Goal: Check status

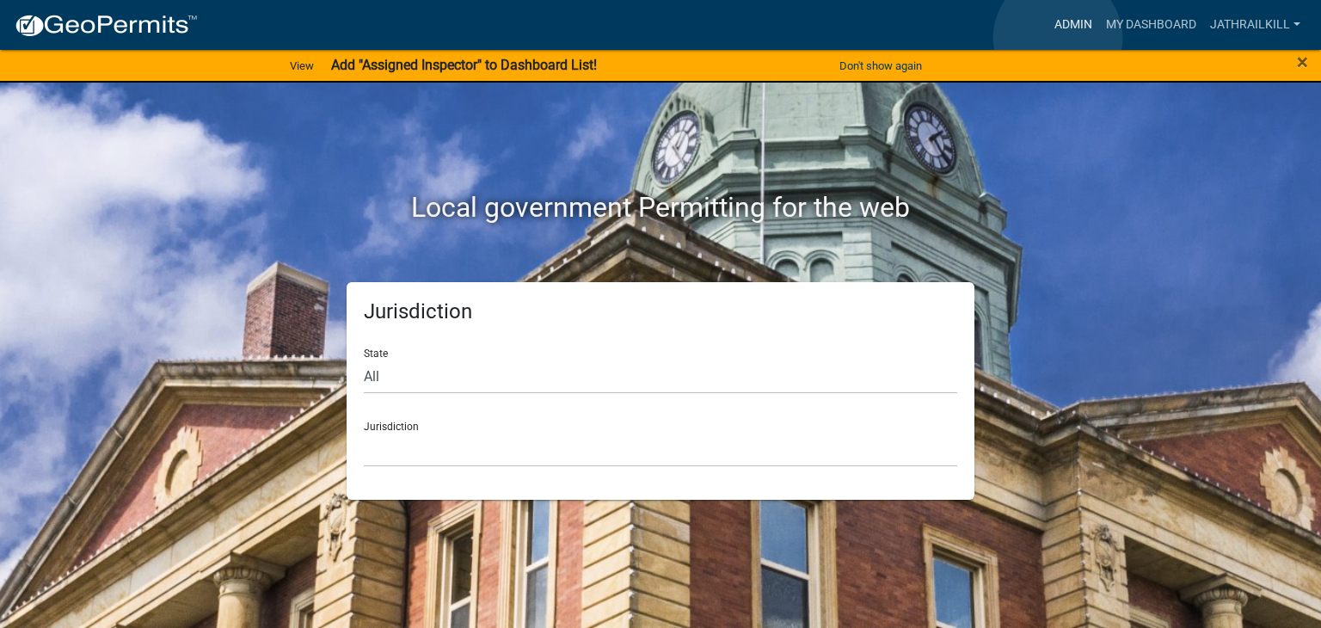
click at [1058, 38] on link "Admin" at bounding box center [1074, 25] width 52 height 33
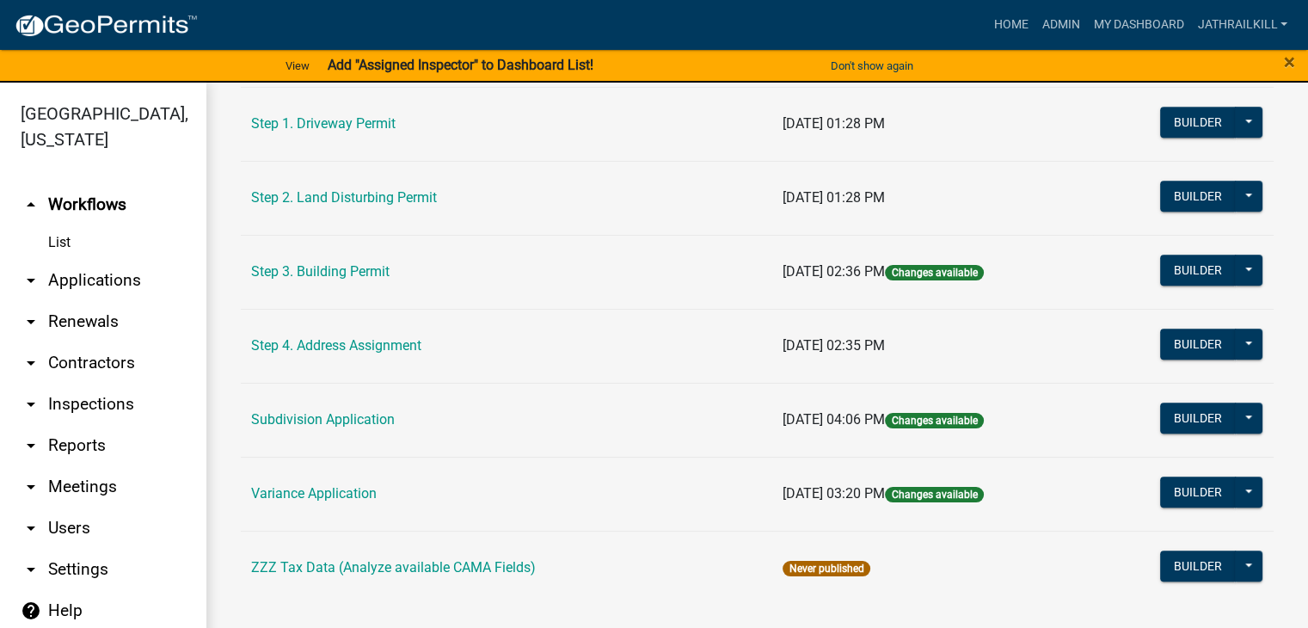
scroll to position [984, 0]
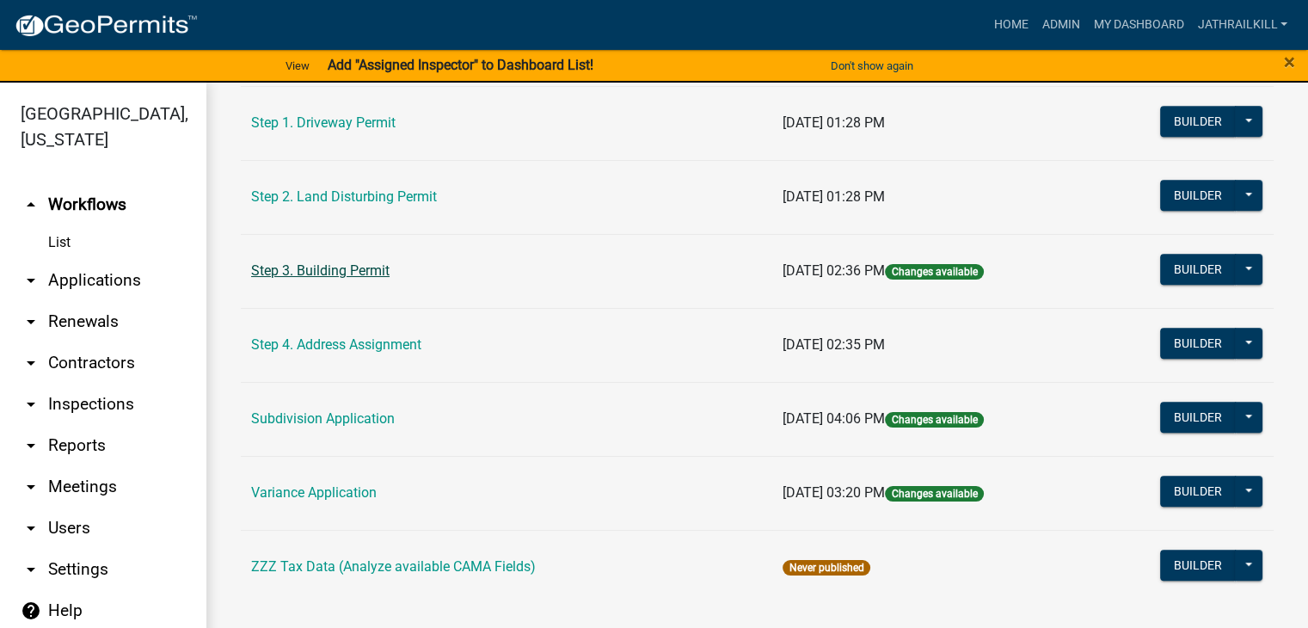
click at [351, 262] on link "Step 3. Building Permit" at bounding box center [320, 270] width 138 height 16
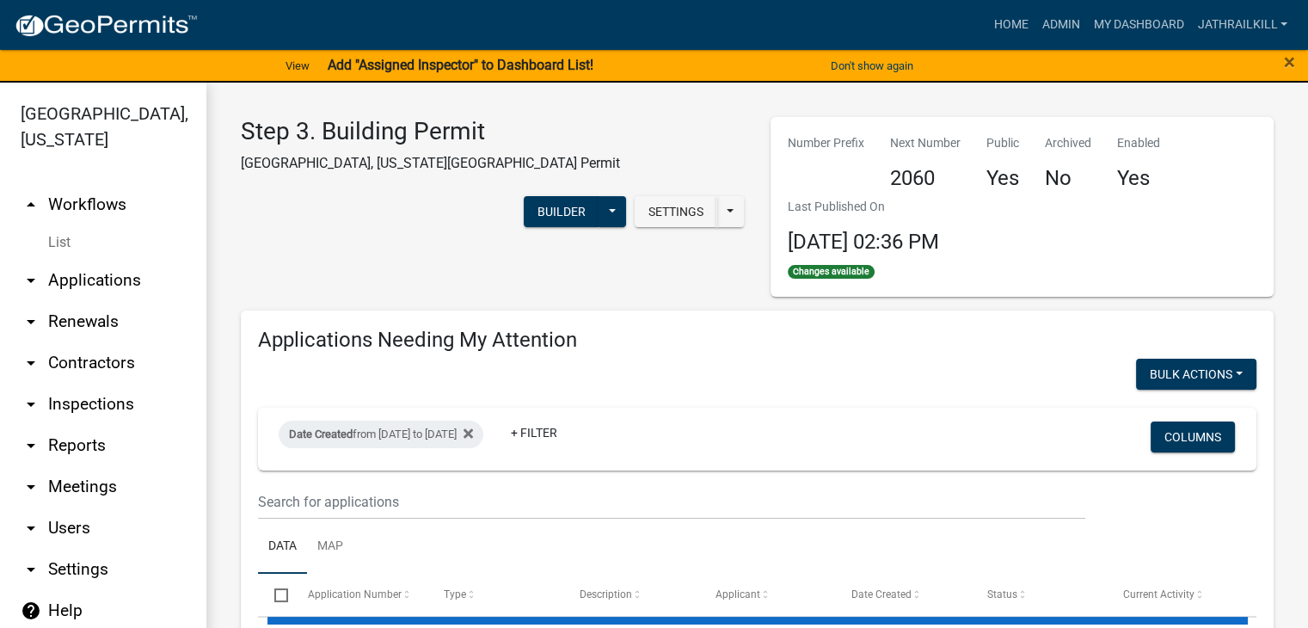
select select "2: 50"
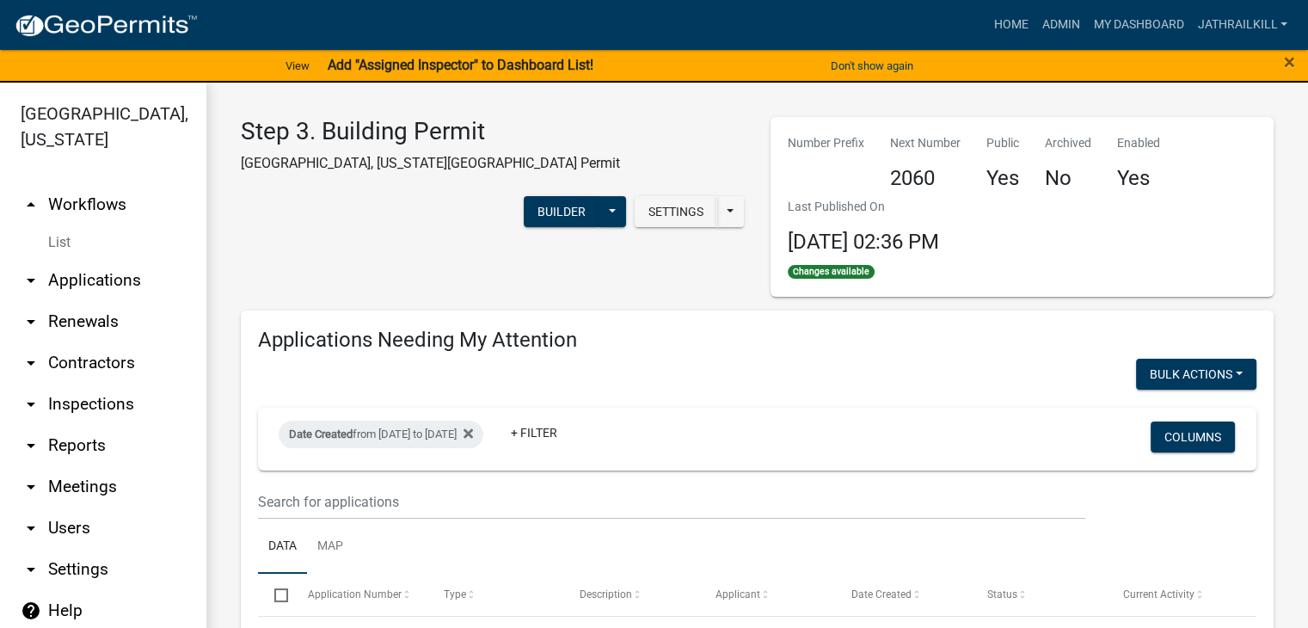
scroll to position [258, 0]
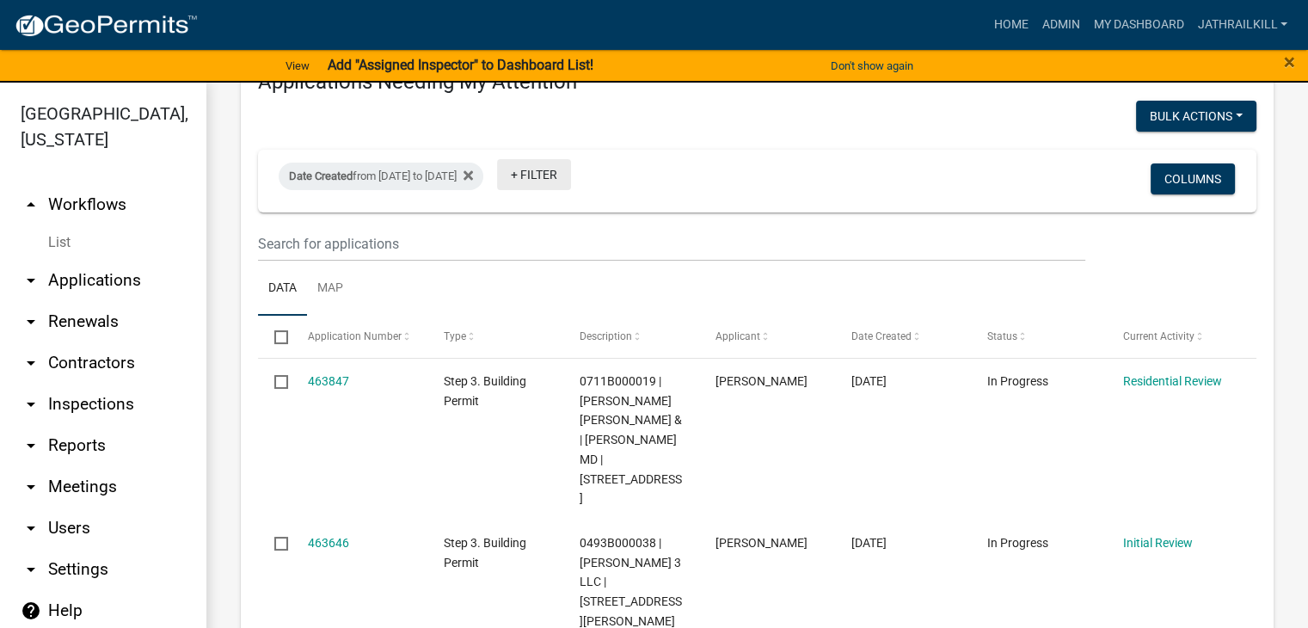
click at [571, 174] on link "+ Filter" at bounding box center [534, 174] width 74 height 31
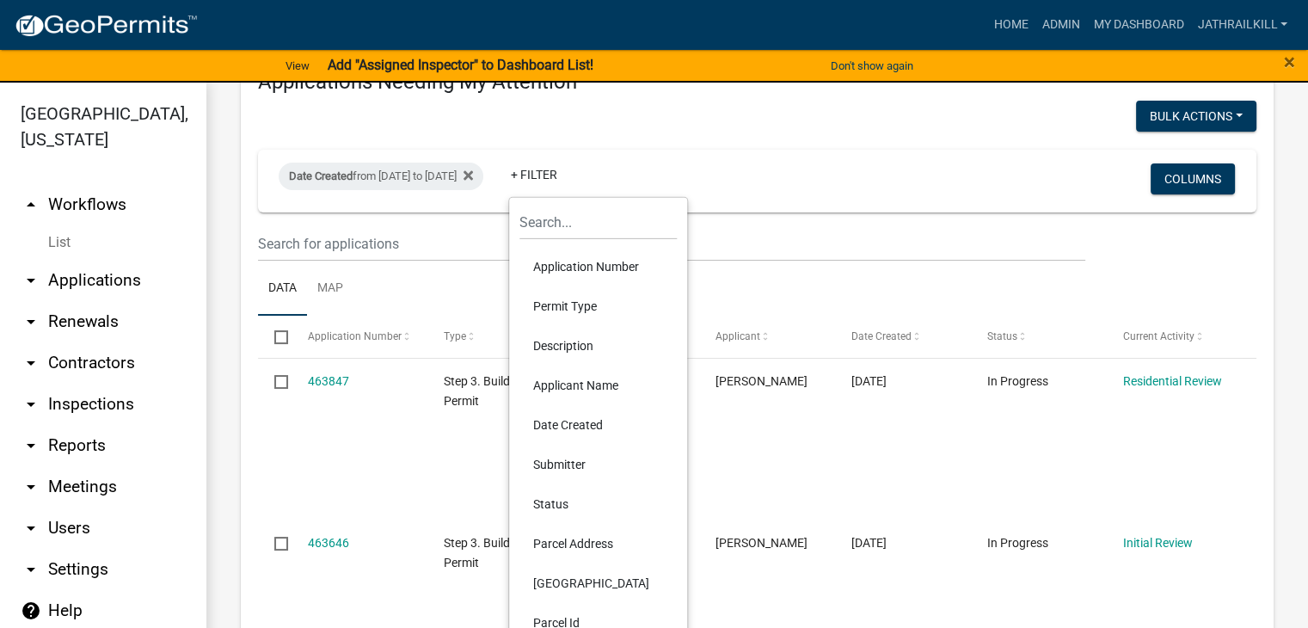
scroll to position [86, 0]
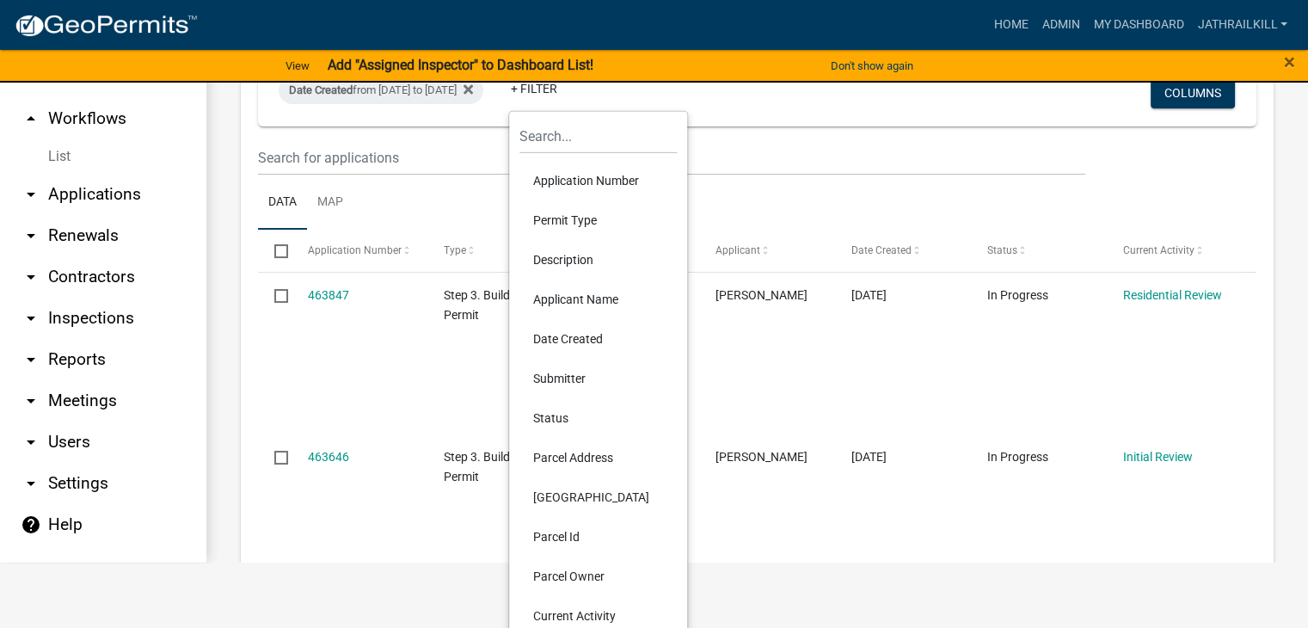
click at [568, 421] on li "Status" at bounding box center [598, 418] width 157 height 40
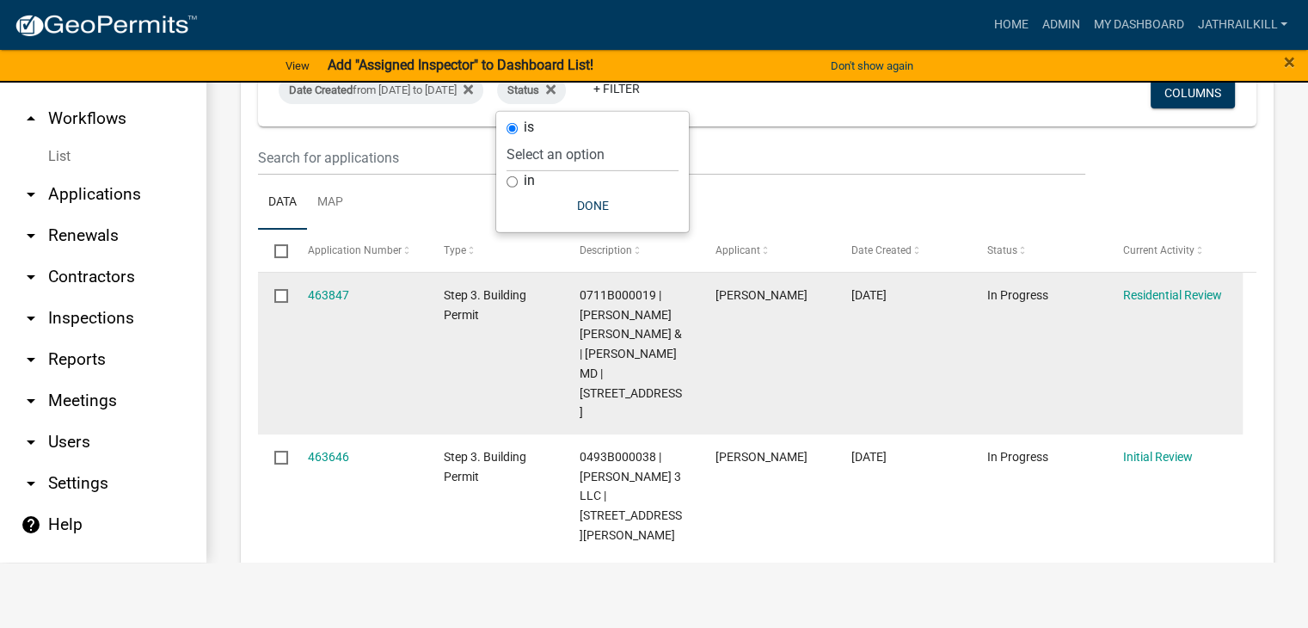
scroll to position [21, 0]
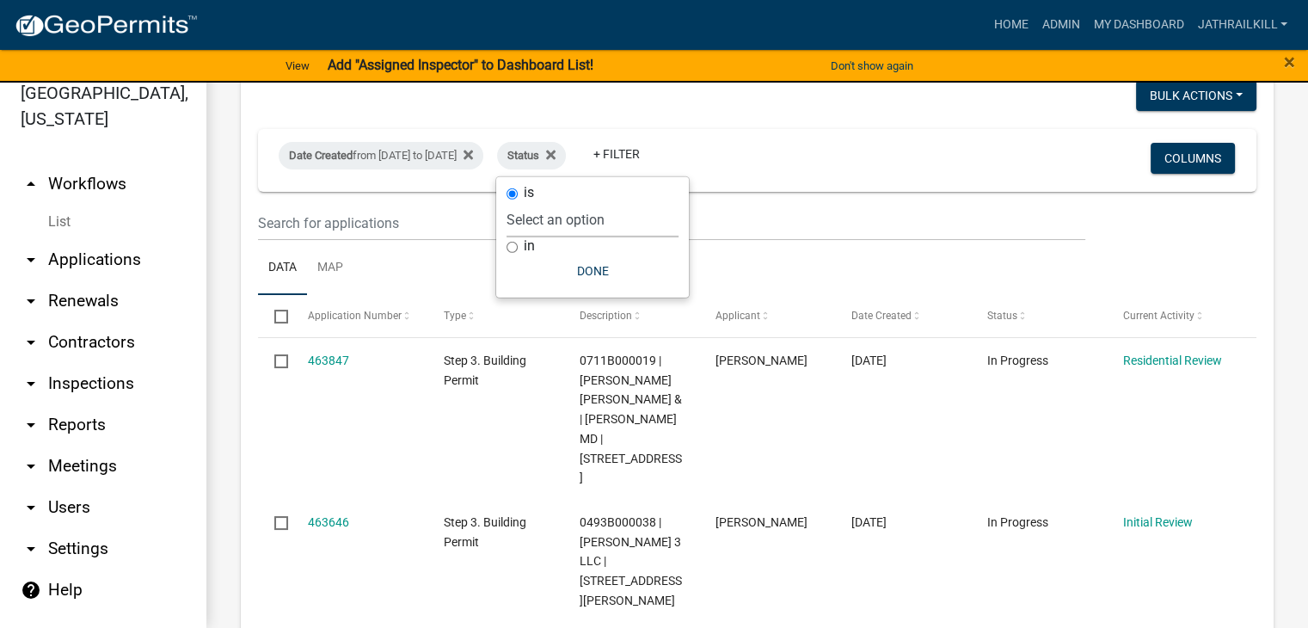
click at [551, 225] on select "Select an option Not Started In Progress Completed Voided Rejected Discarded" at bounding box center [593, 219] width 172 height 35
click at [612, 208] on select "Select an option Not Started In Progress Completed Voided Rejected Discarded" at bounding box center [593, 219] width 172 height 35
click at [524, 245] on label "in" at bounding box center [529, 246] width 11 height 14
click at [518, 245] on input "in" at bounding box center [512, 247] width 11 height 11
radio input "true"
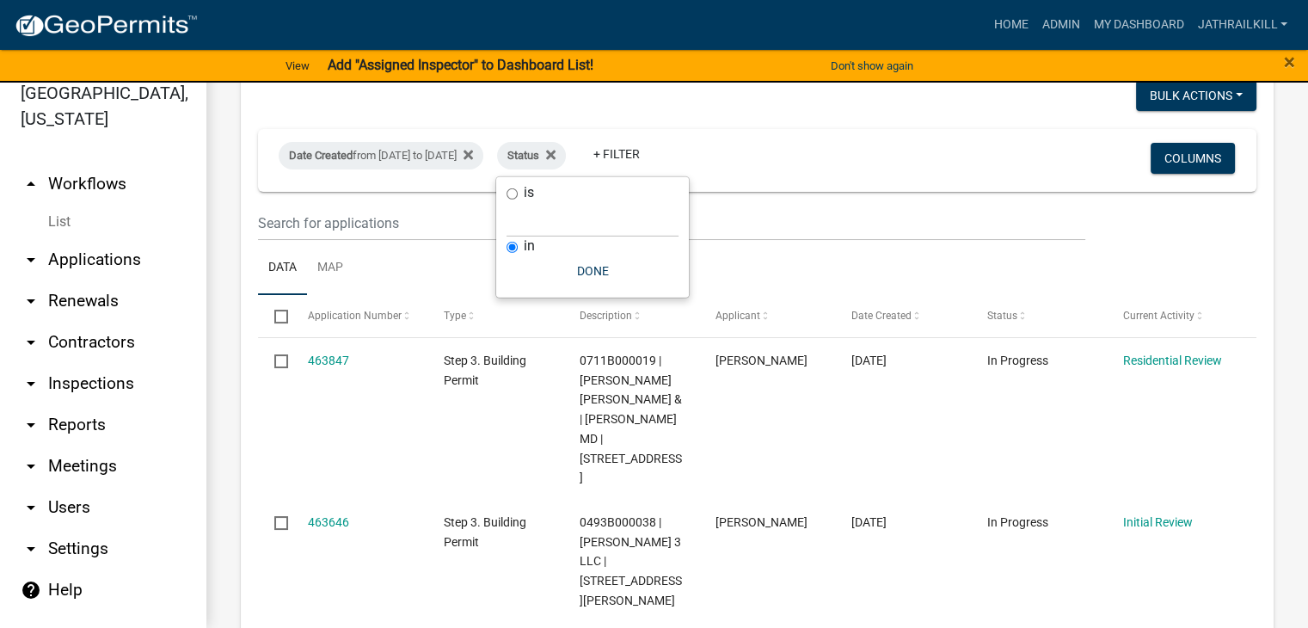
select select
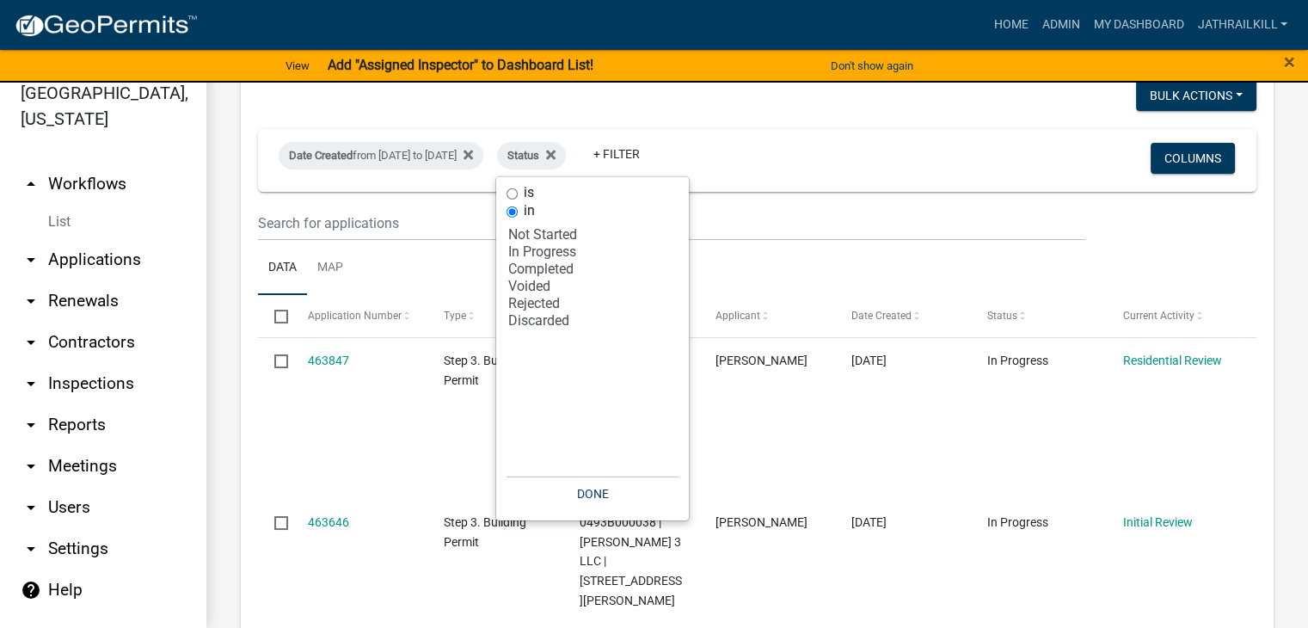
click at [756, 176] on div "Date Created from [DATE] to [DATE] Status + Filter" at bounding box center [593, 160] width 655 height 45
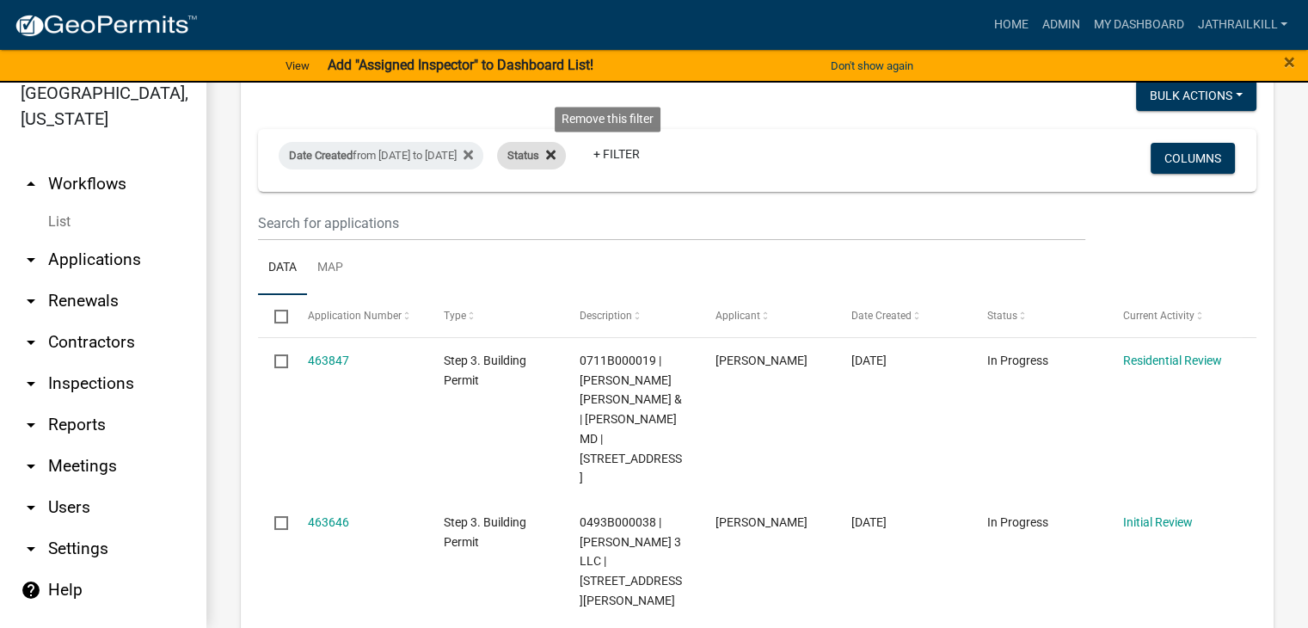
click at [556, 157] on icon at bounding box center [550, 154] width 9 height 9
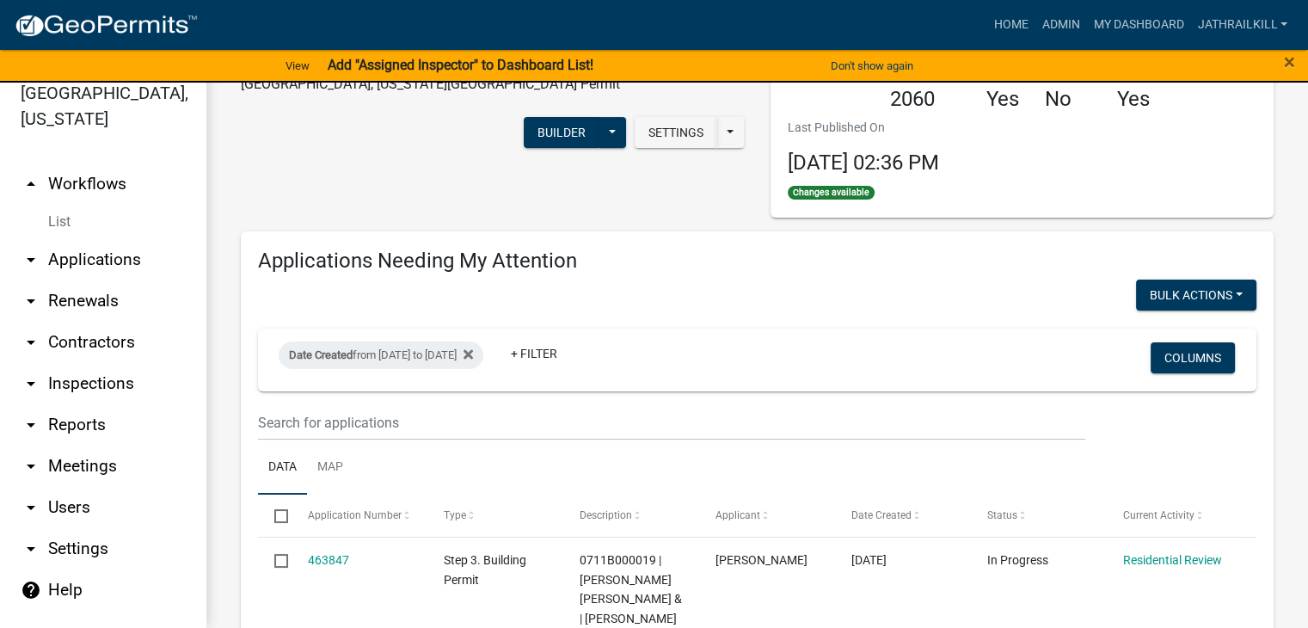
scroll to position [0, 0]
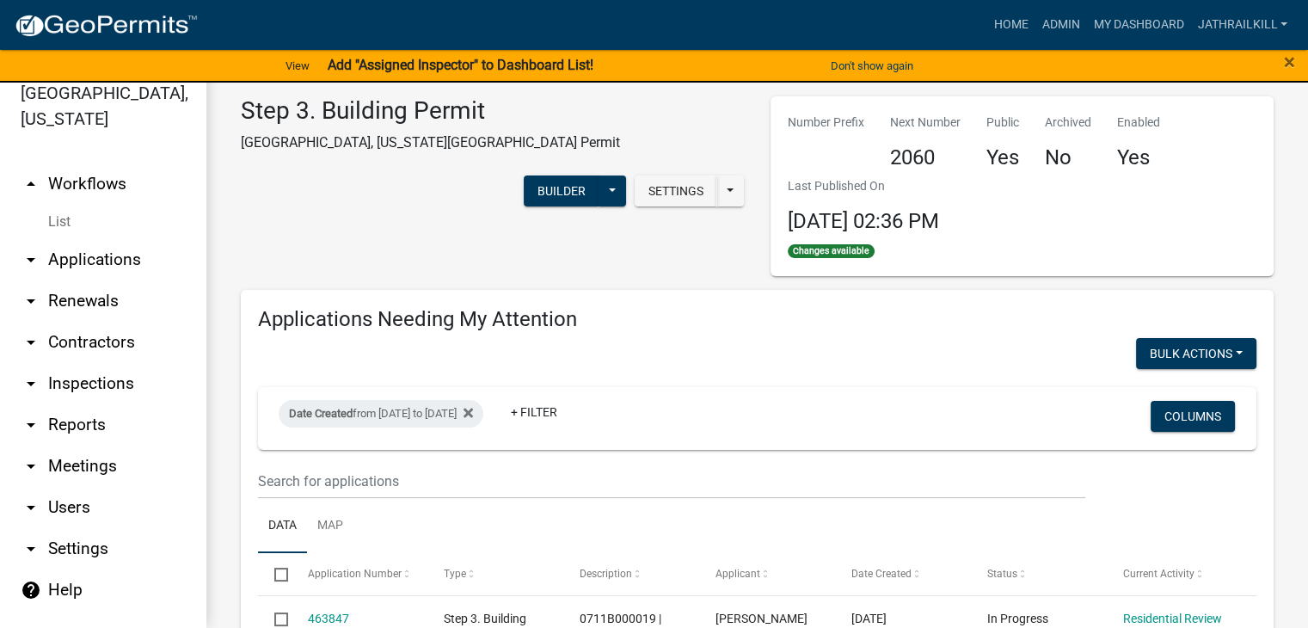
click at [76, 239] on link "arrow_drop_down Applications" at bounding box center [103, 259] width 206 height 41
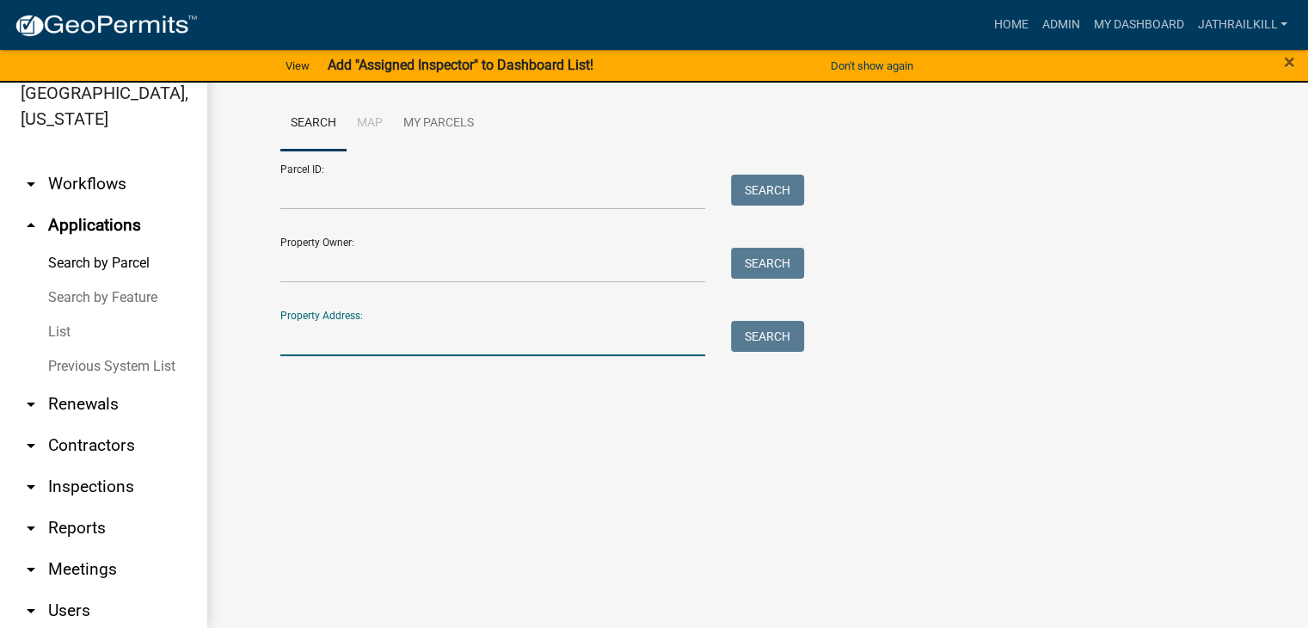
click at [397, 338] on input "Property Address:" at bounding box center [493, 338] width 426 height 35
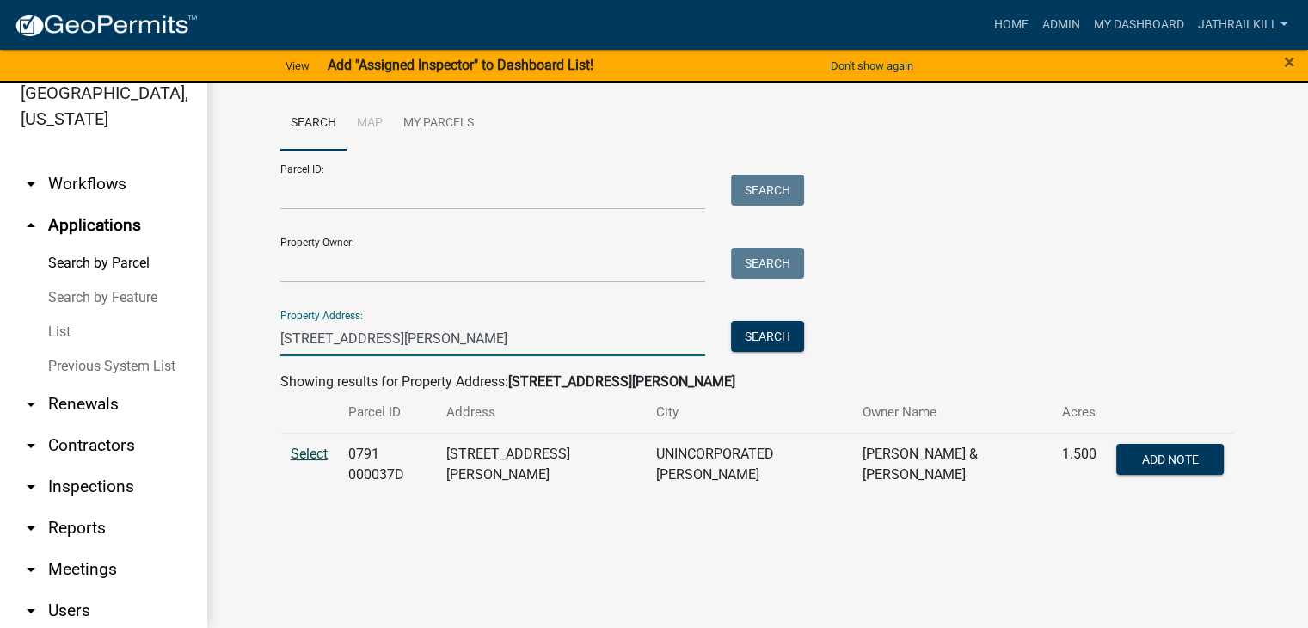
type input "[STREET_ADDRESS][PERSON_NAME]"
click at [305, 456] on span "Select" at bounding box center [309, 454] width 37 height 16
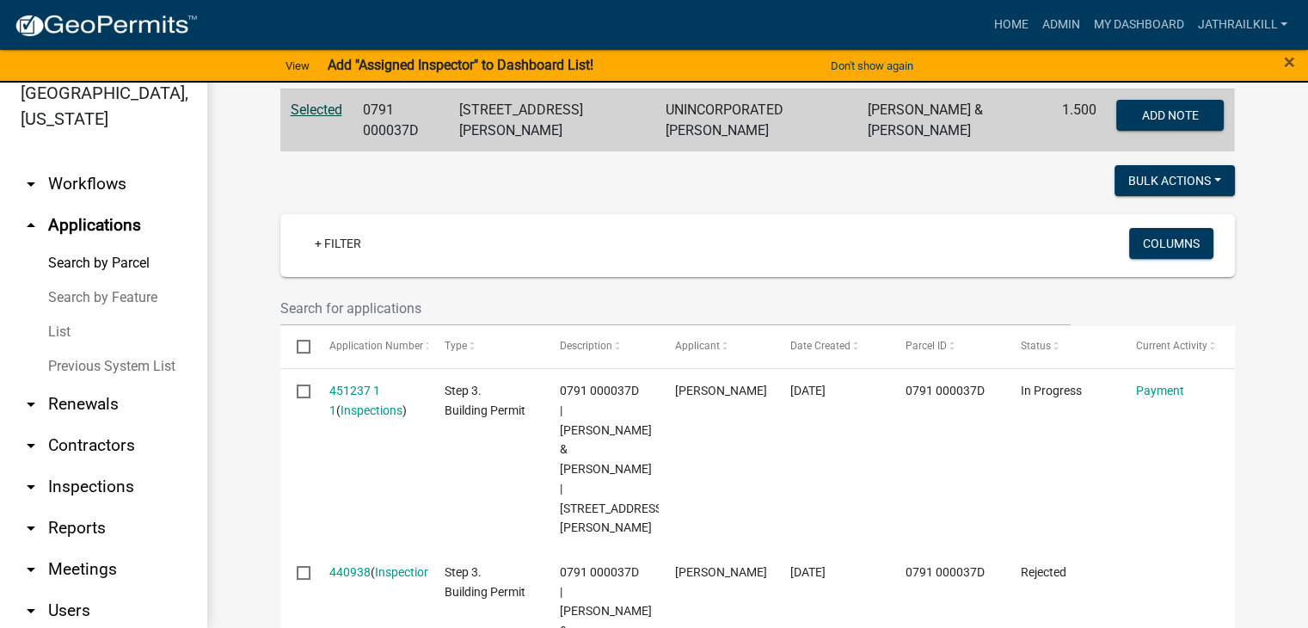
scroll to position [430, 0]
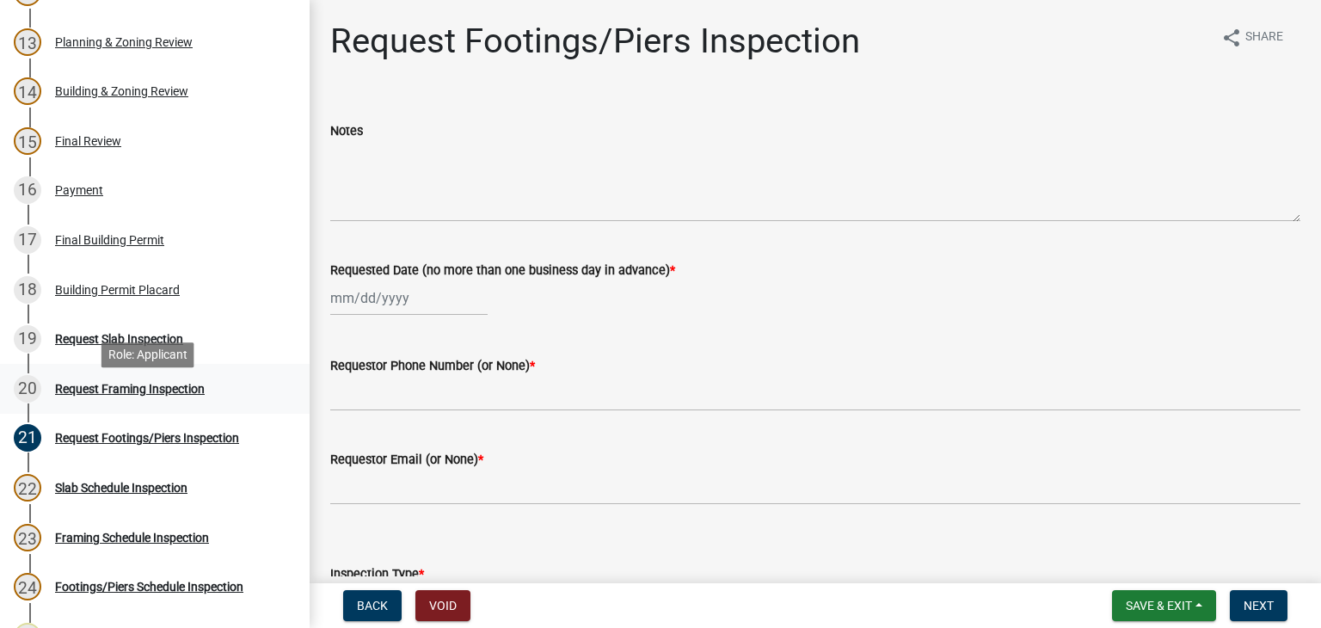
scroll to position [860, 0]
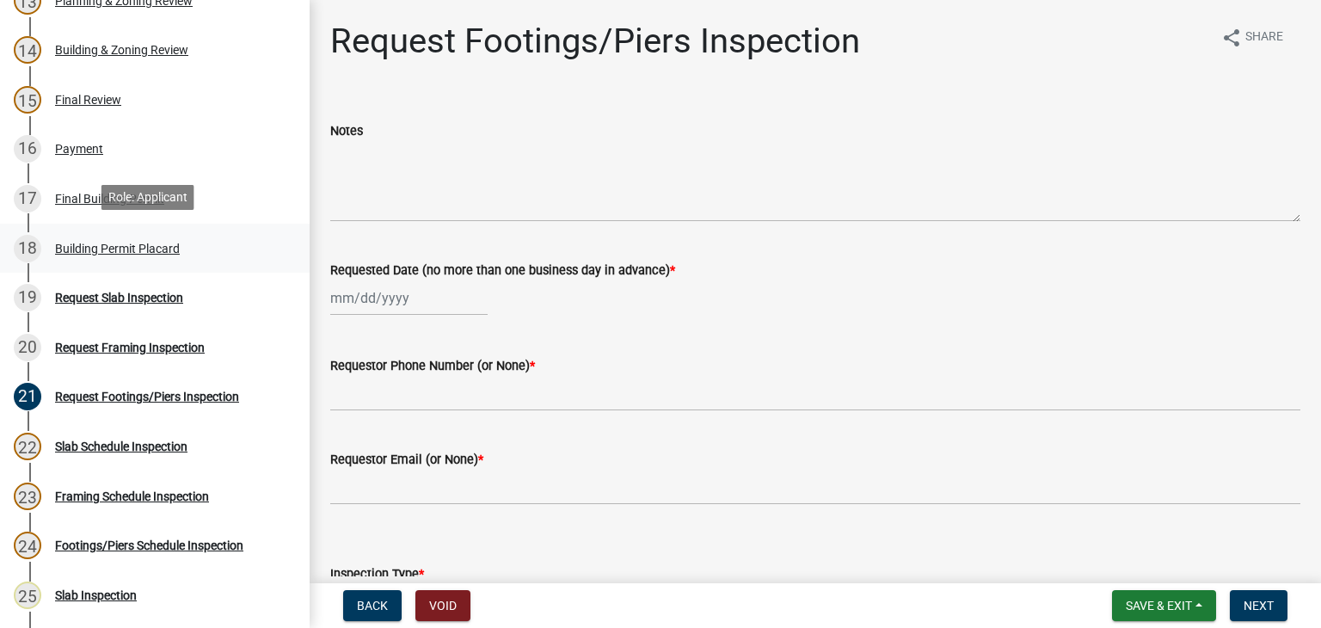
click at [130, 236] on div "18 Building Permit Placard" at bounding box center [148, 249] width 268 height 28
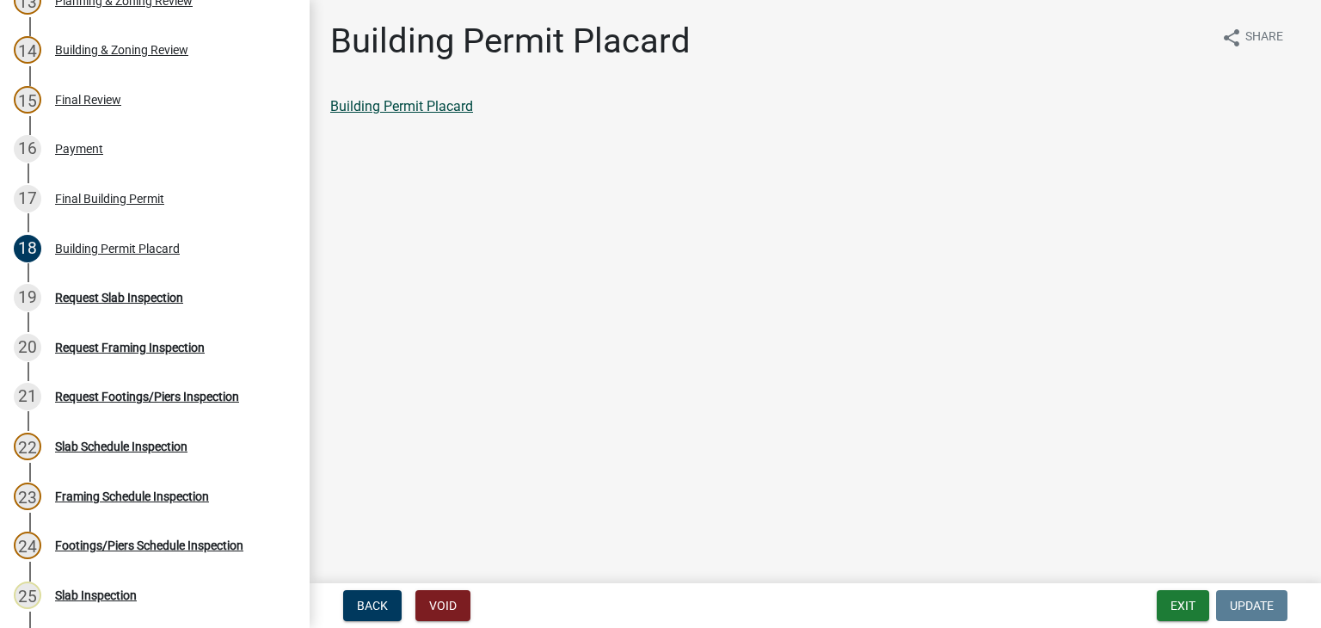
click at [437, 112] on link "Building Permit Placard" at bounding box center [401, 106] width 143 height 16
click at [88, 135] on div "16 Payment" at bounding box center [148, 149] width 268 height 28
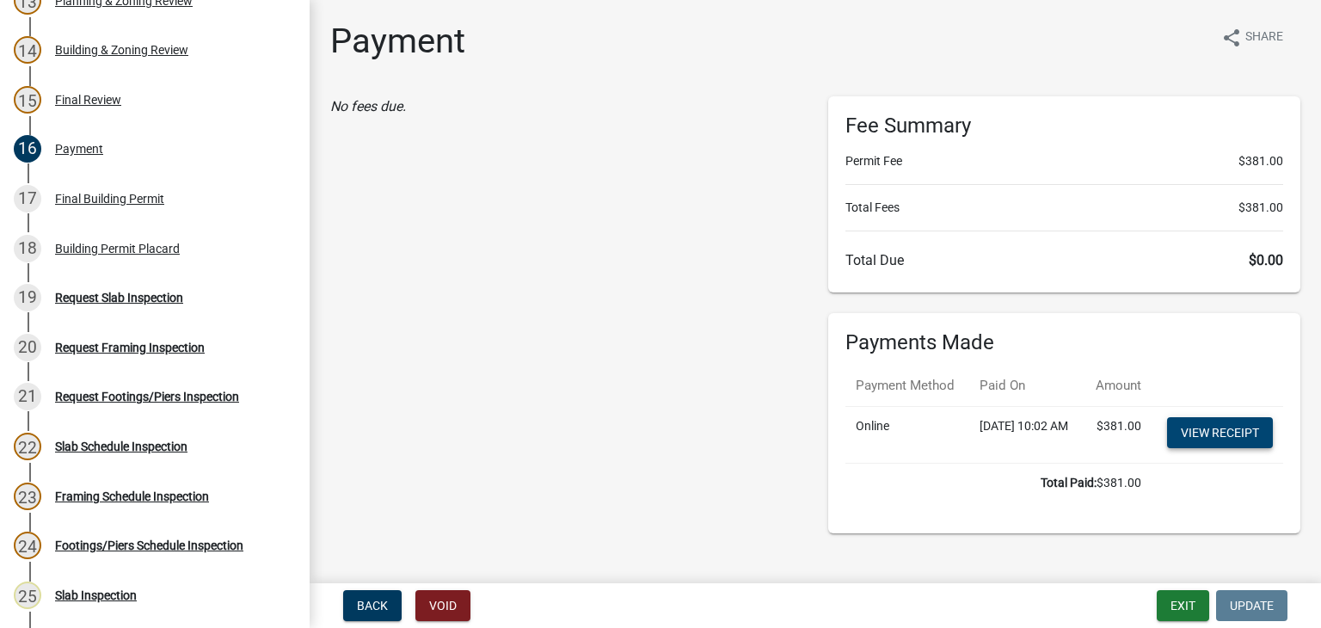
click at [1227, 448] on link "View receipt" at bounding box center [1220, 432] width 106 height 31
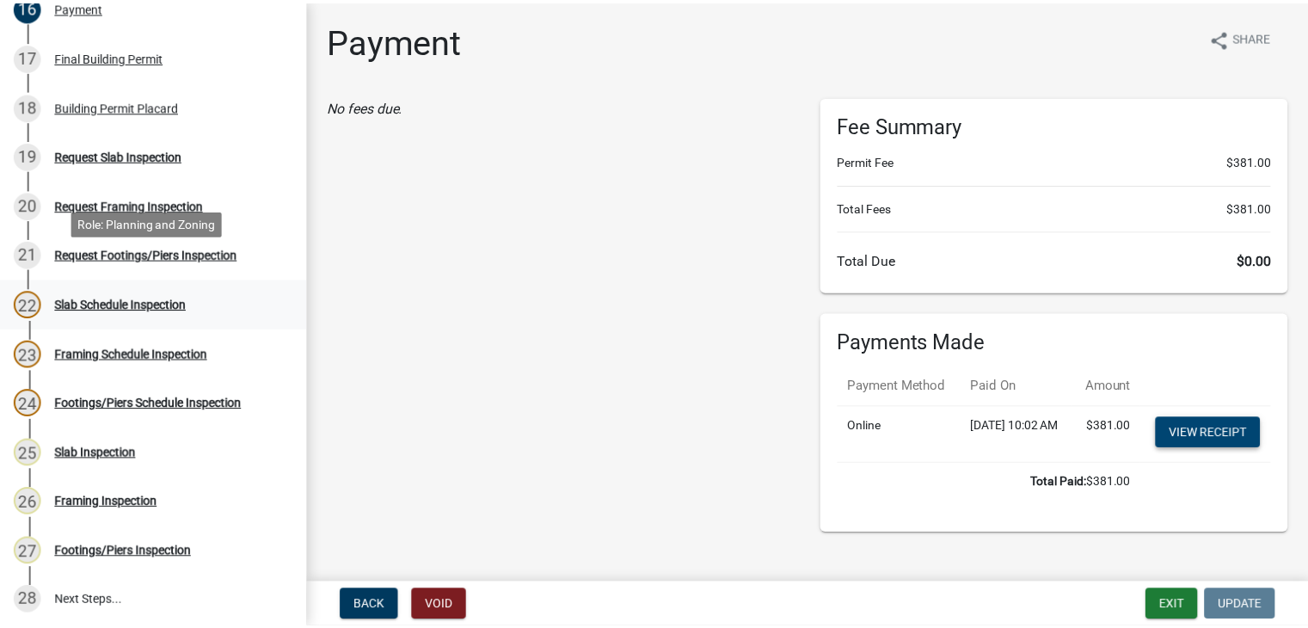
scroll to position [1032, 0]
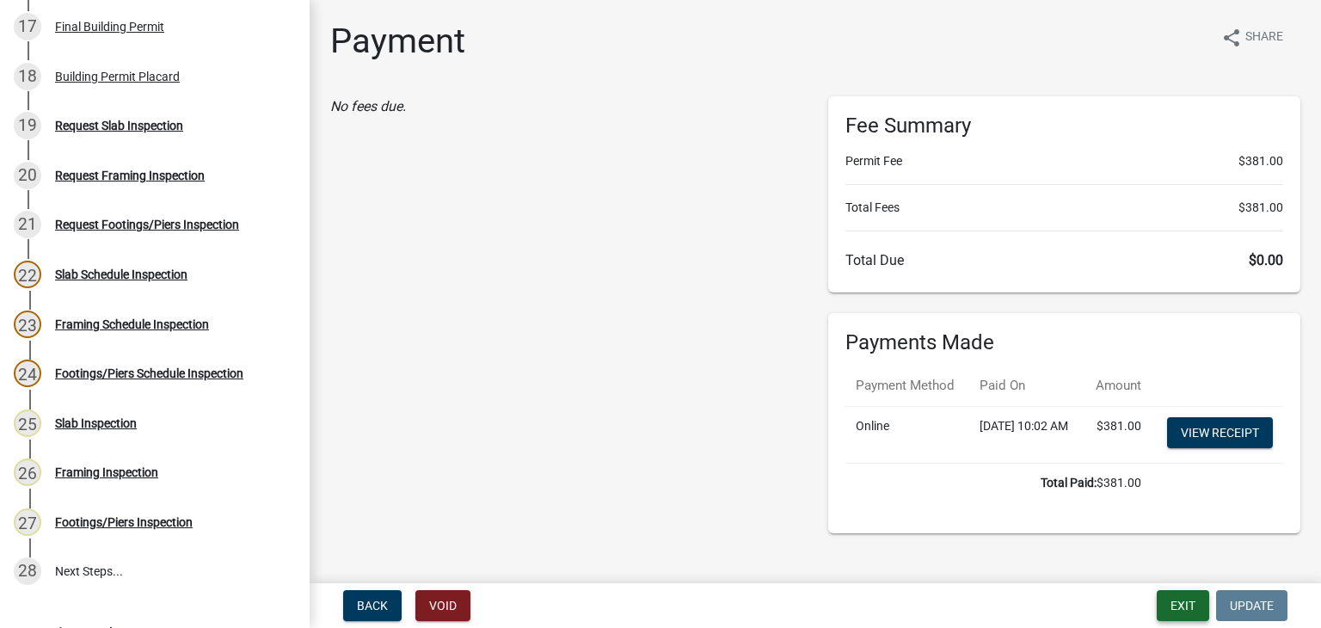
click at [1175, 604] on button "Exit" at bounding box center [1183, 605] width 52 height 31
